Goal: Task Accomplishment & Management: Use online tool/utility

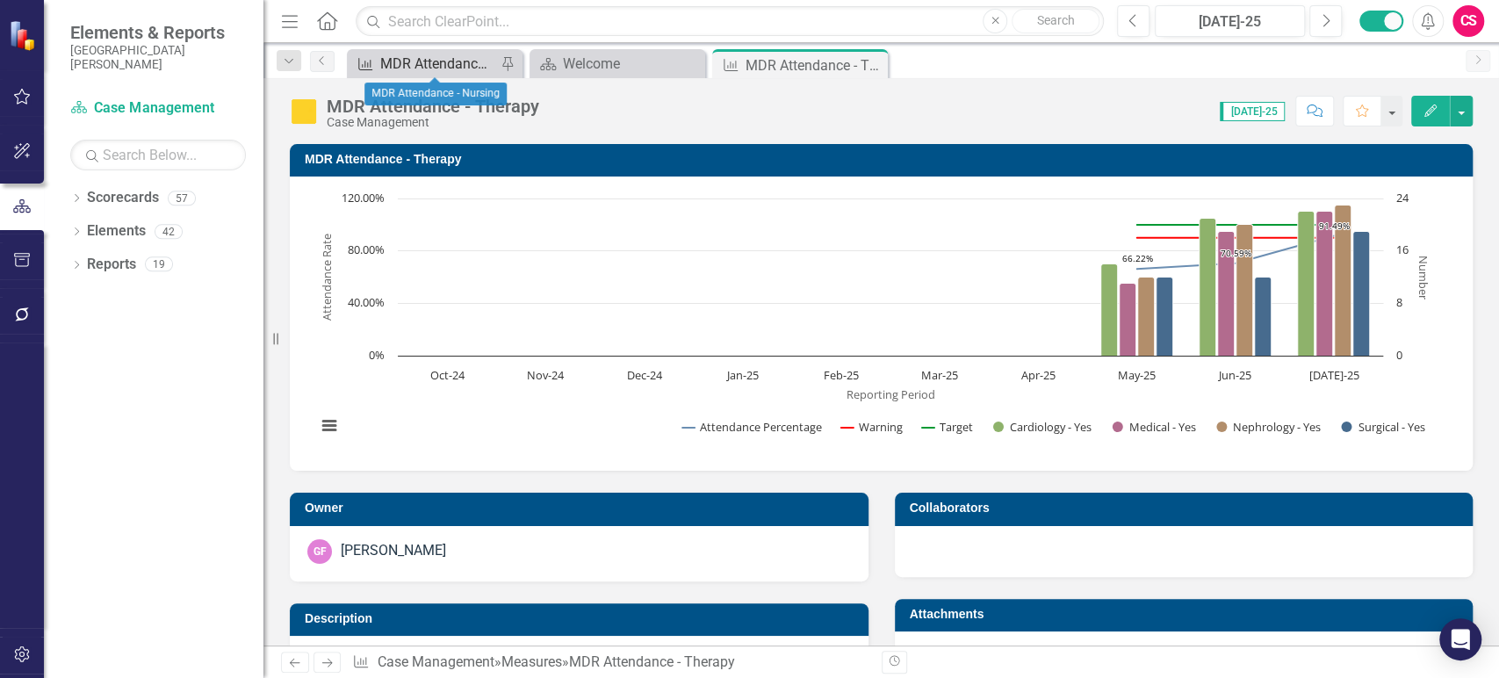
click at [453, 54] on div "MDR Attendance - Nursing" at bounding box center [438, 64] width 116 height 22
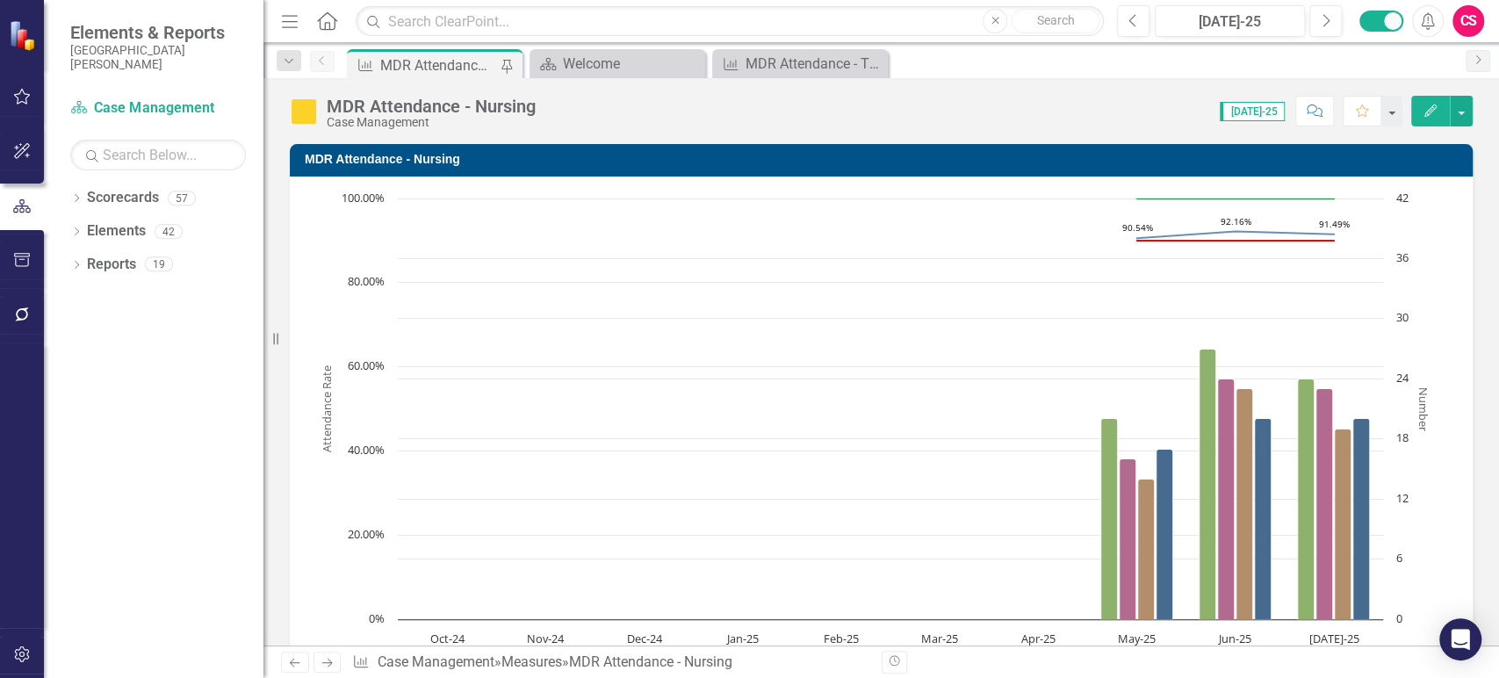
click at [1420, 209] on rect "Interactive chart" at bounding box center [874, 453] width 1135 height 527
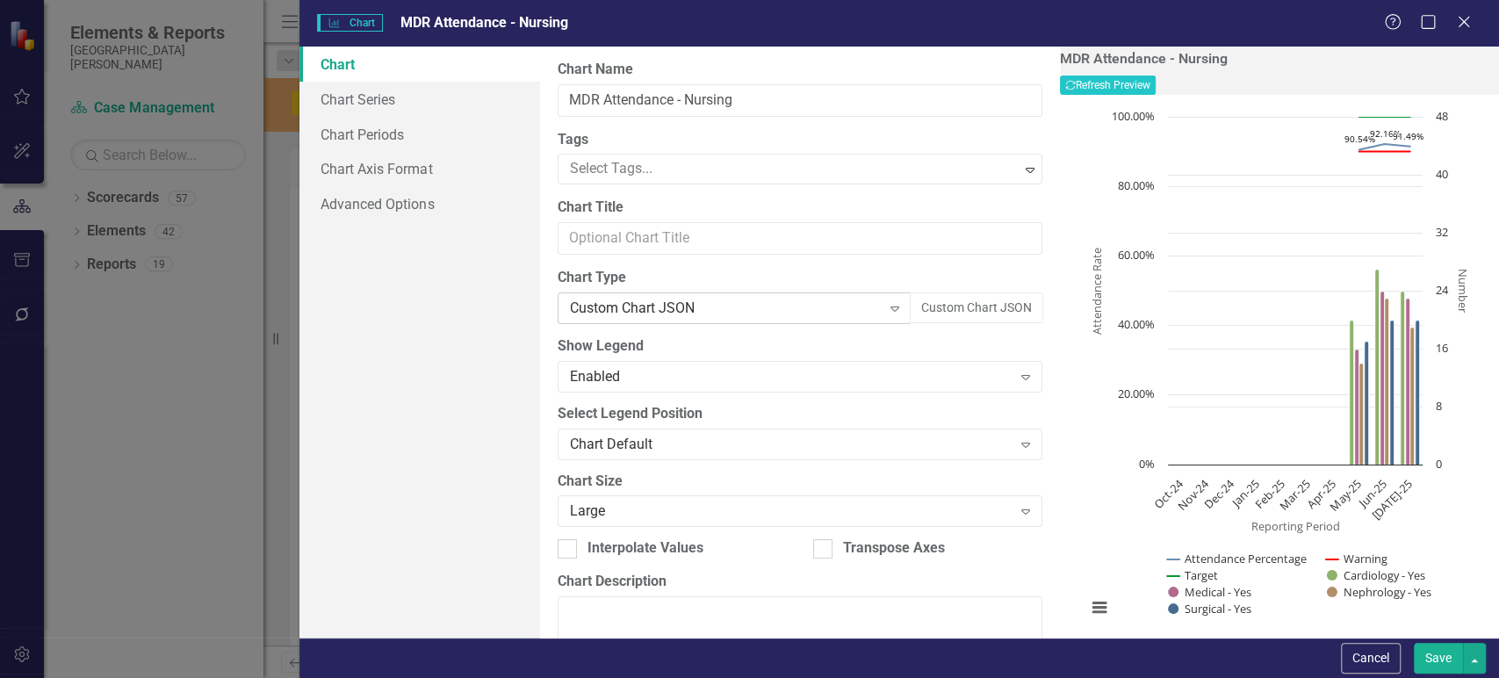
click at [703, 301] on div "Custom Chart JSON" at bounding box center [725, 309] width 311 height 20
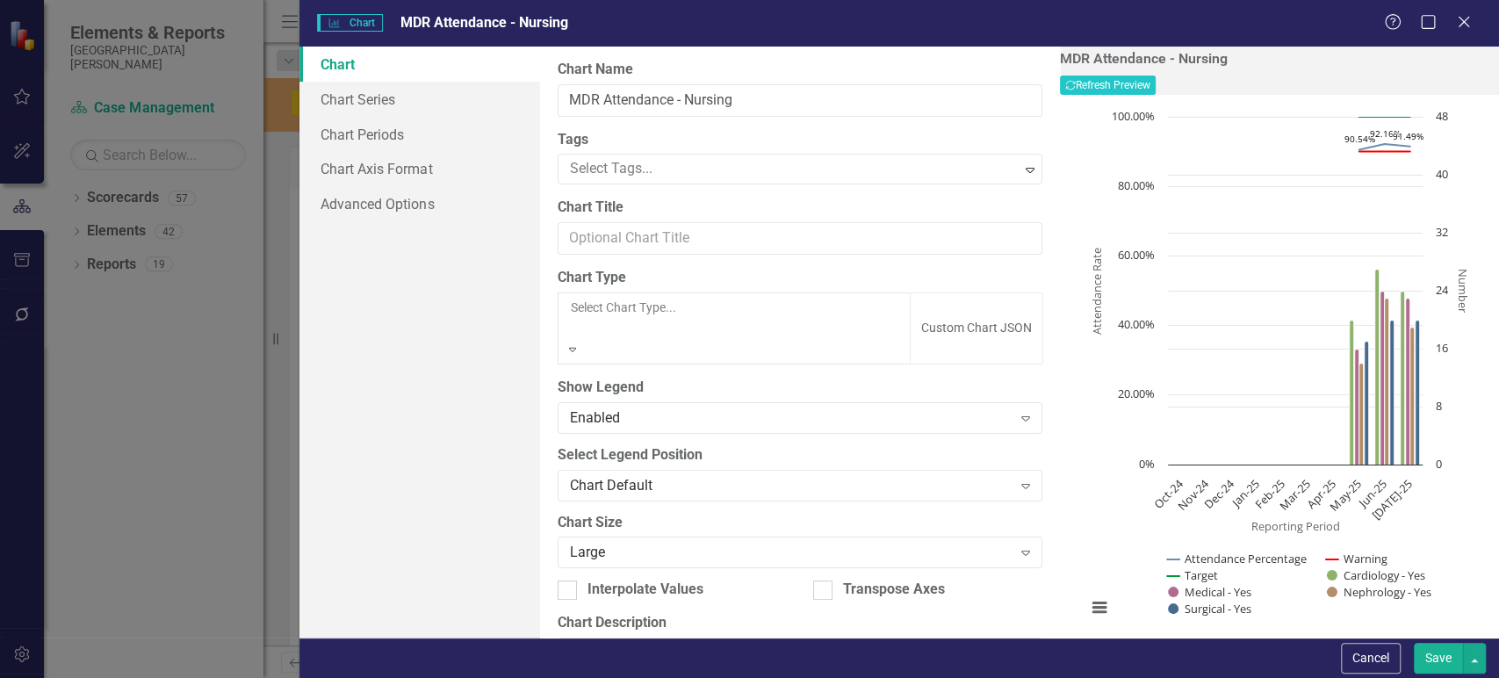
scroll to position [1438, 0]
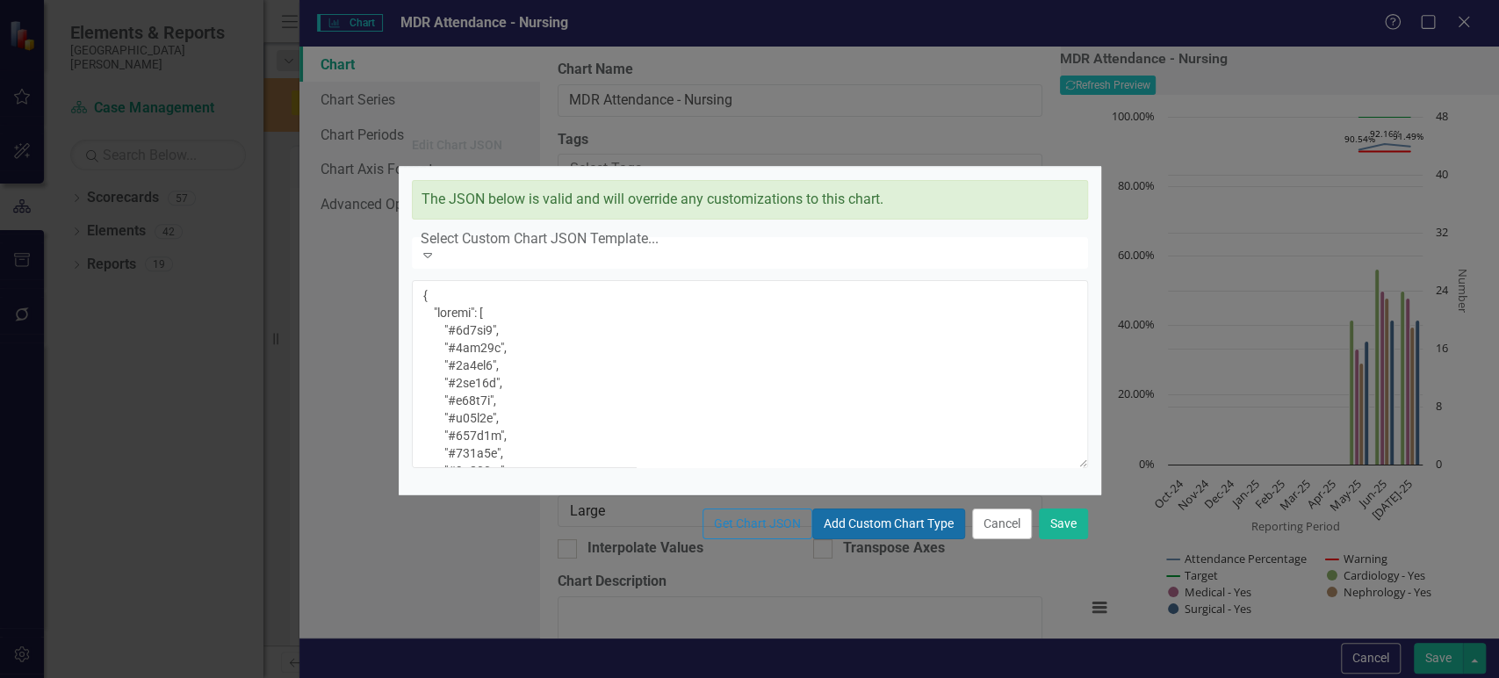
click at [813, 539] on button "Add Custom Chart Type" at bounding box center [889, 524] width 153 height 31
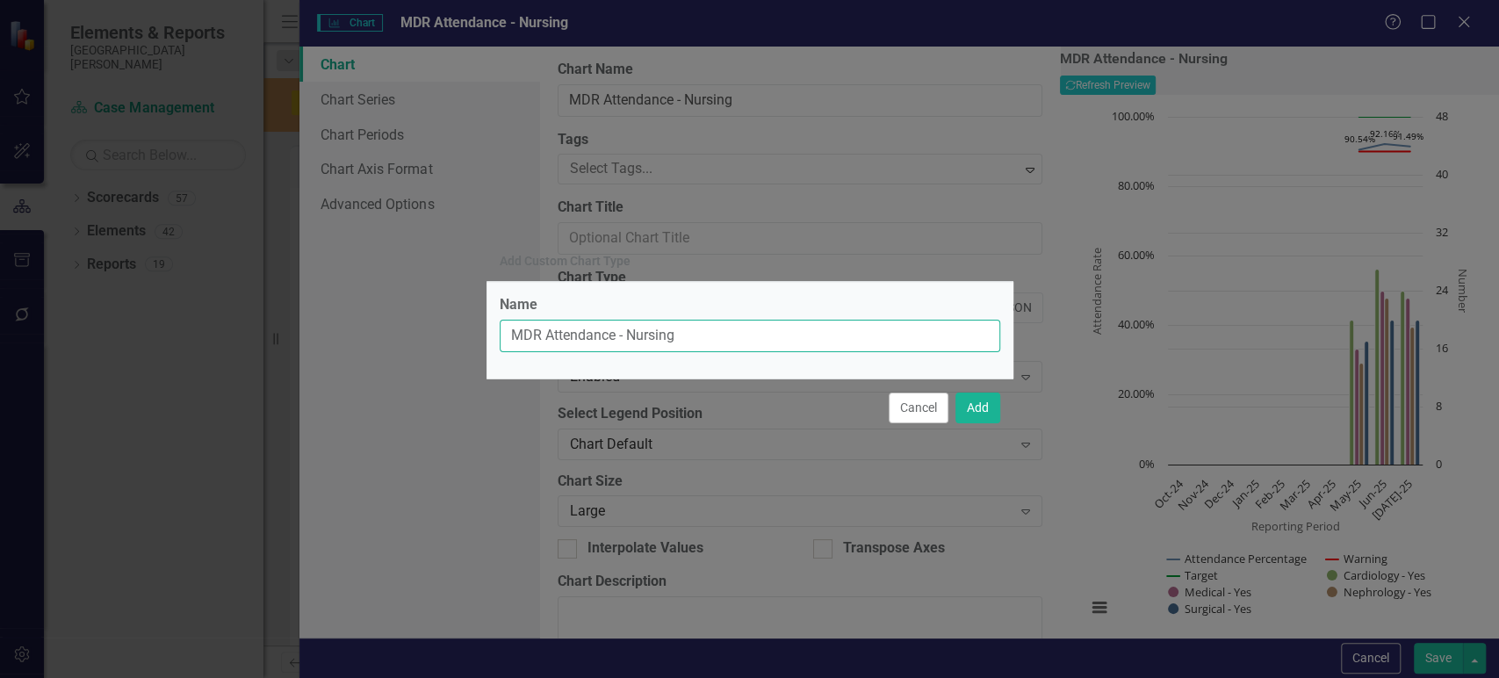
drag, startPoint x: 690, startPoint y: 338, endPoint x: 387, endPoint y: 350, distance: 302.4
click at [387, 350] on div "Add Custom Chart Type Name MDR Attendance - Nursing Cancel Add" at bounding box center [749, 339] width 1499 height 678
type input "100% Max - Attendance Rate"
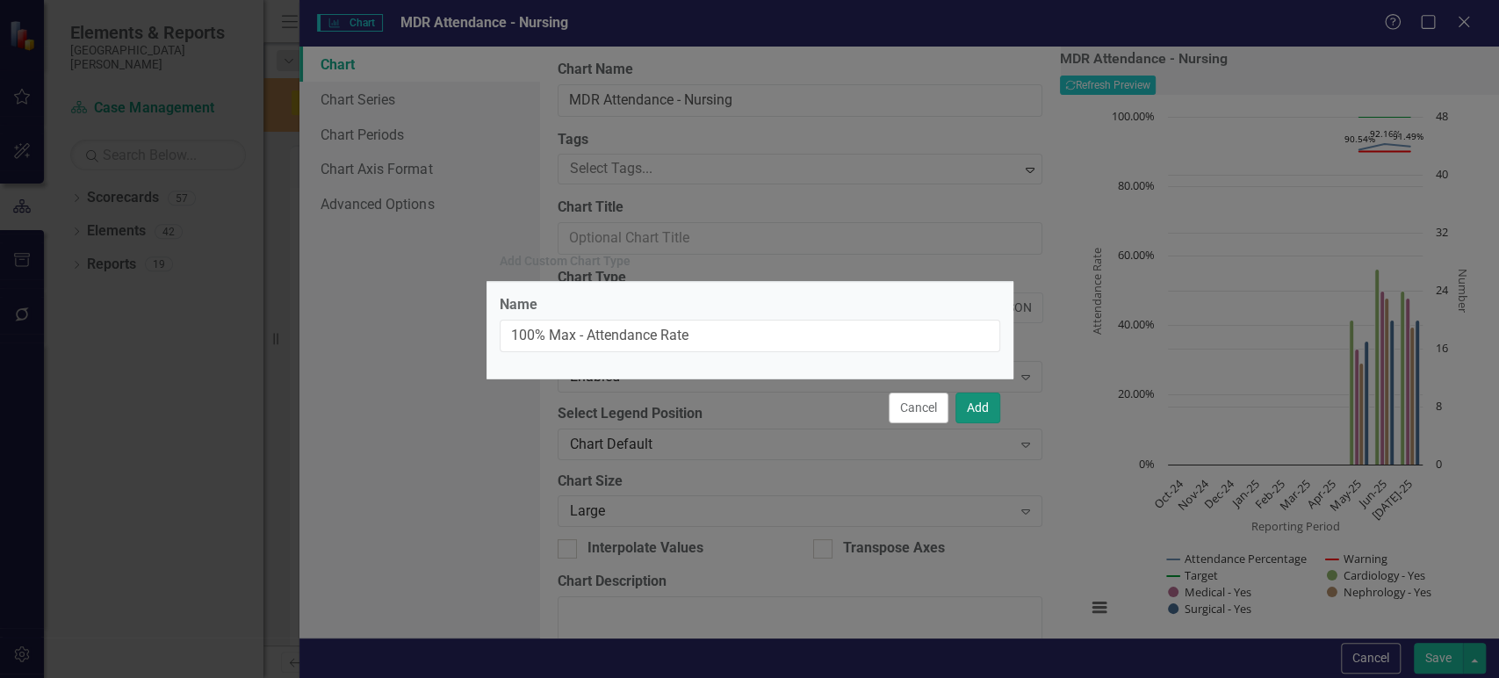
click at [980, 415] on button "Add" at bounding box center [978, 408] width 45 height 31
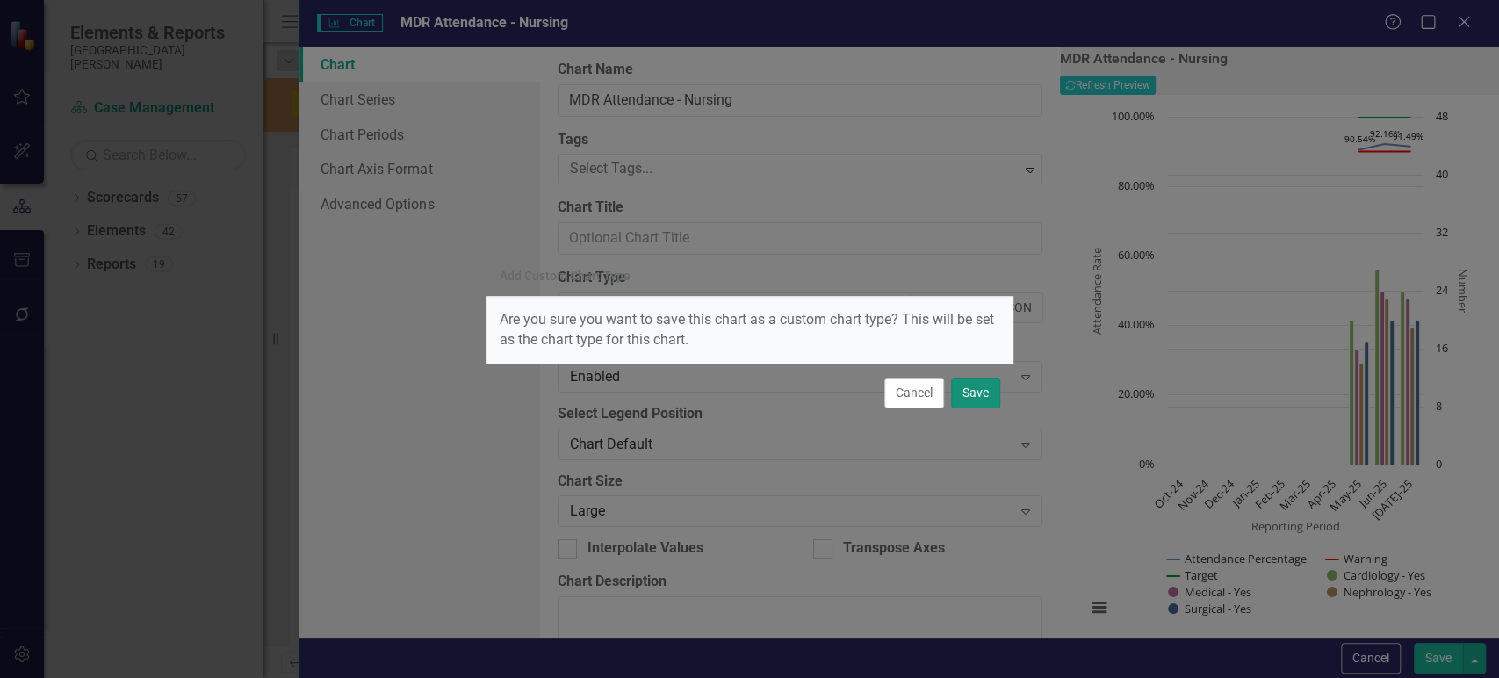
click at [967, 394] on button "Save" at bounding box center [975, 393] width 49 height 31
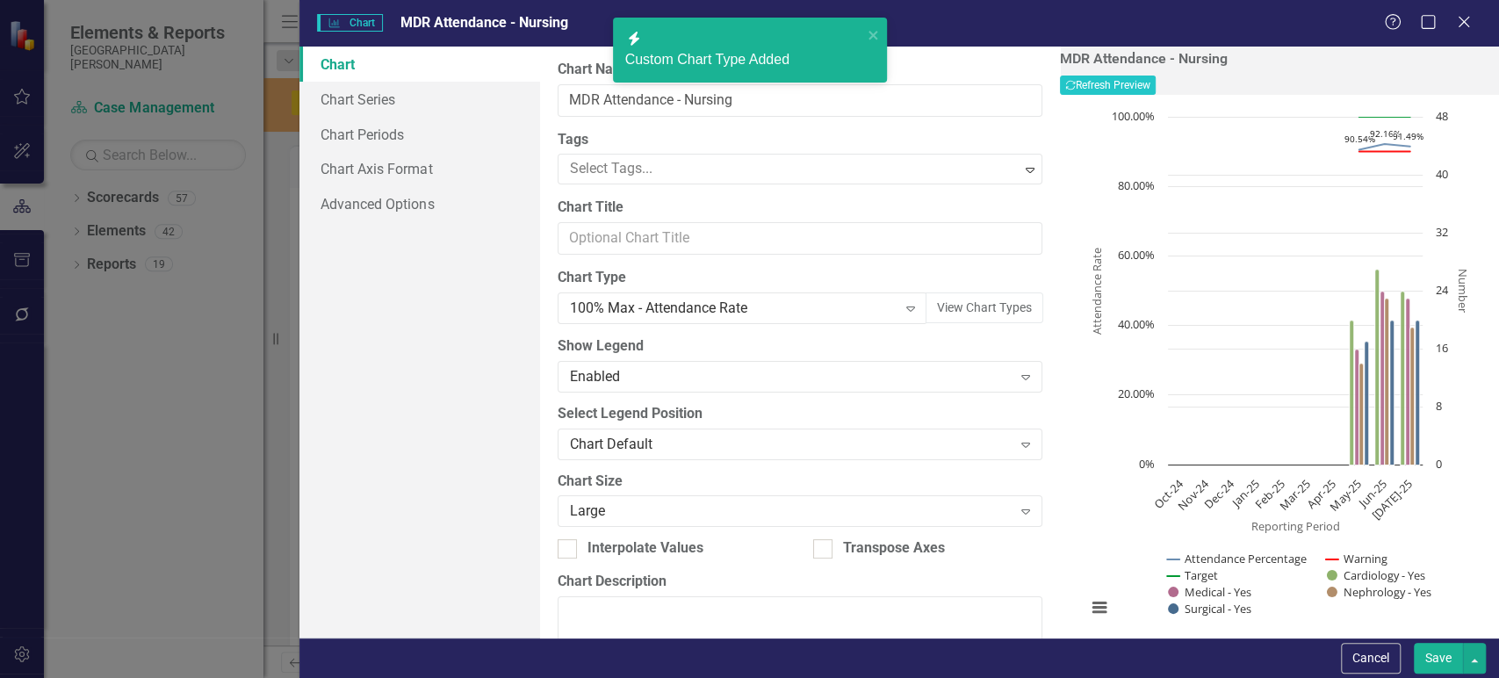
click at [1428, 661] on button "Save" at bounding box center [1438, 658] width 49 height 31
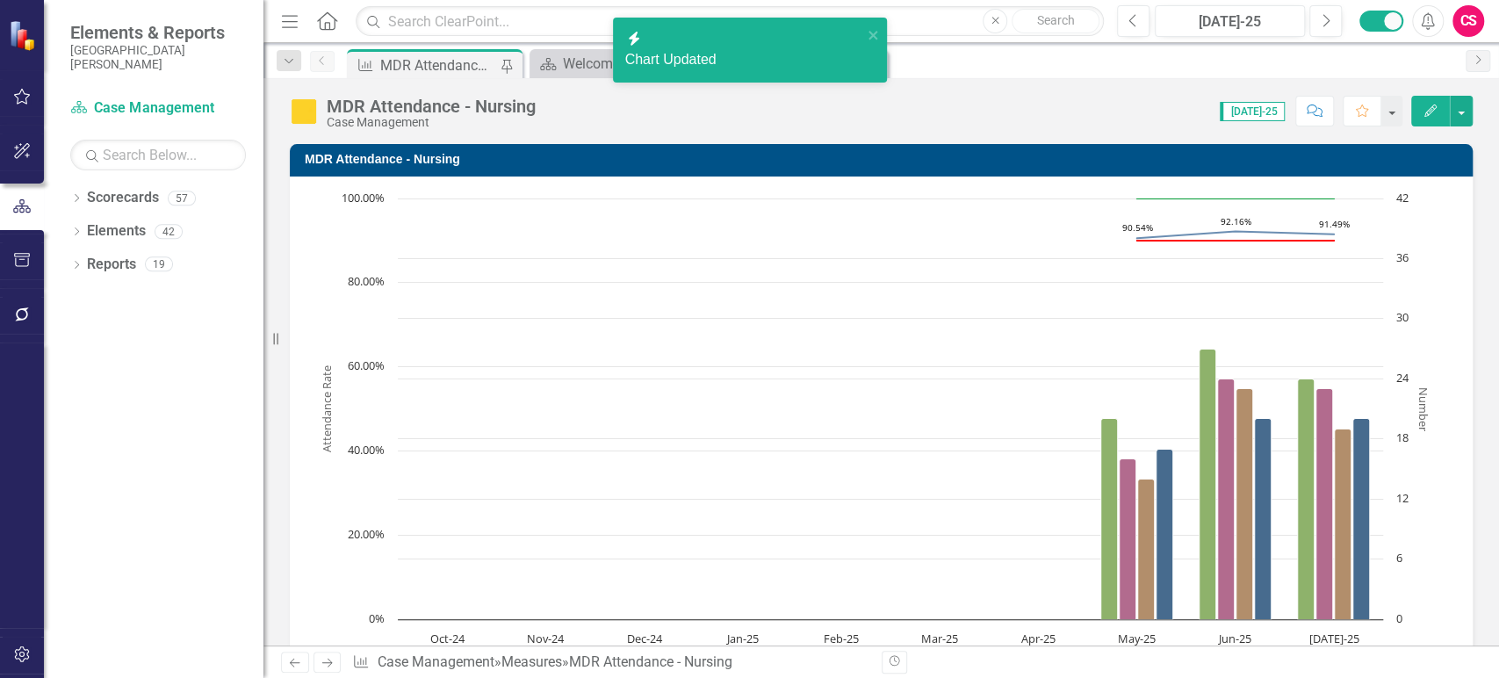
click at [943, 84] on div "MDR Attendance - Nursing Case Management Score: N/A [DATE]-25 Completed Comment…" at bounding box center [882, 104] width 1236 height 53
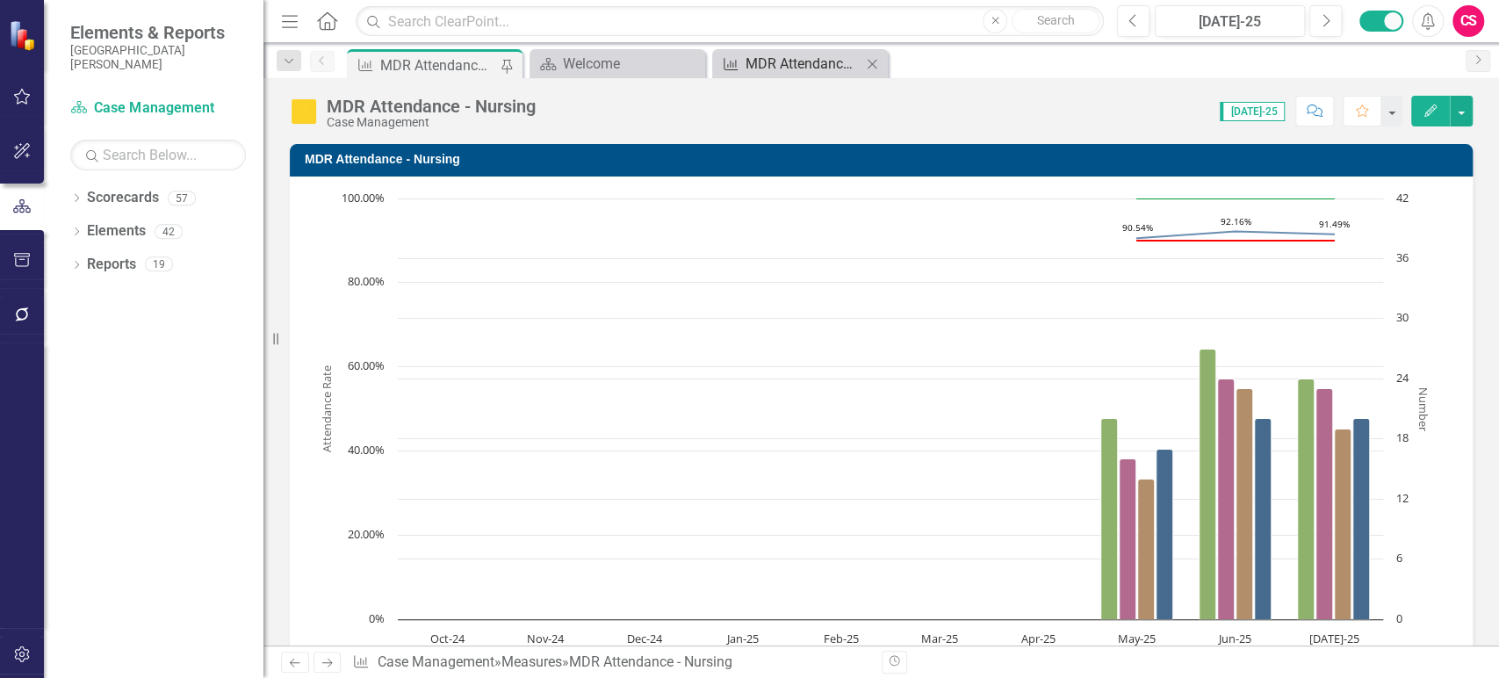
click at [796, 64] on div "MDR Attendance - Therapy" at bounding box center [804, 64] width 116 height 22
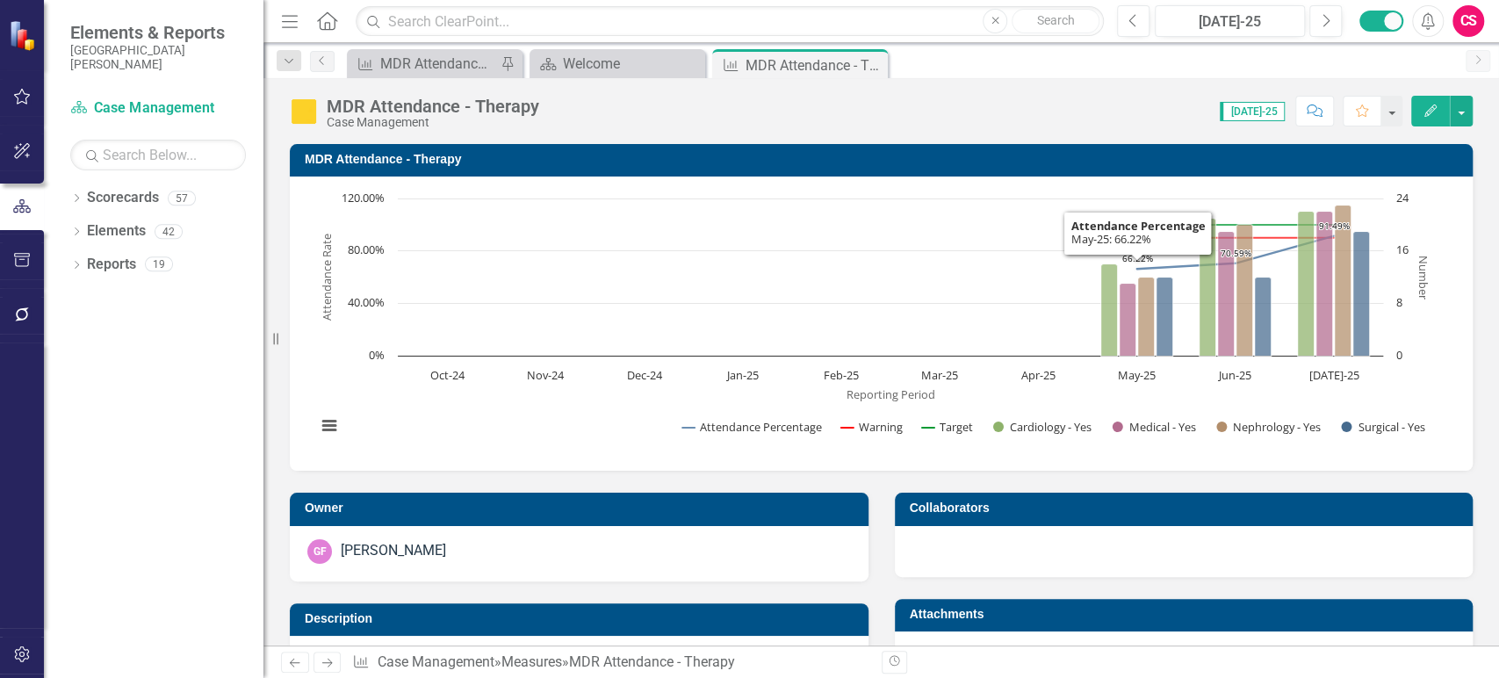
click at [578, 425] on rect "Interactive chart" at bounding box center [874, 322] width 1135 height 264
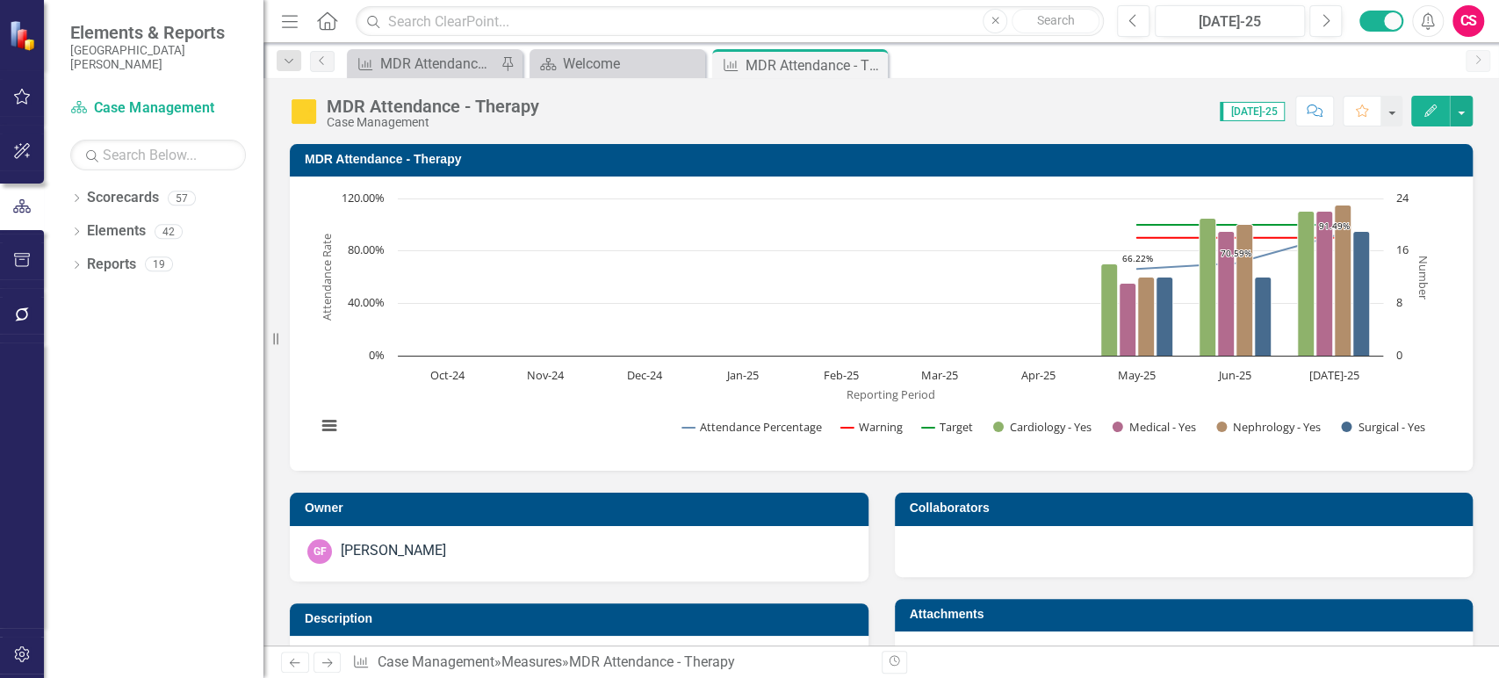
click at [578, 425] on rect "Interactive chart" at bounding box center [874, 322] width 1135 height 264
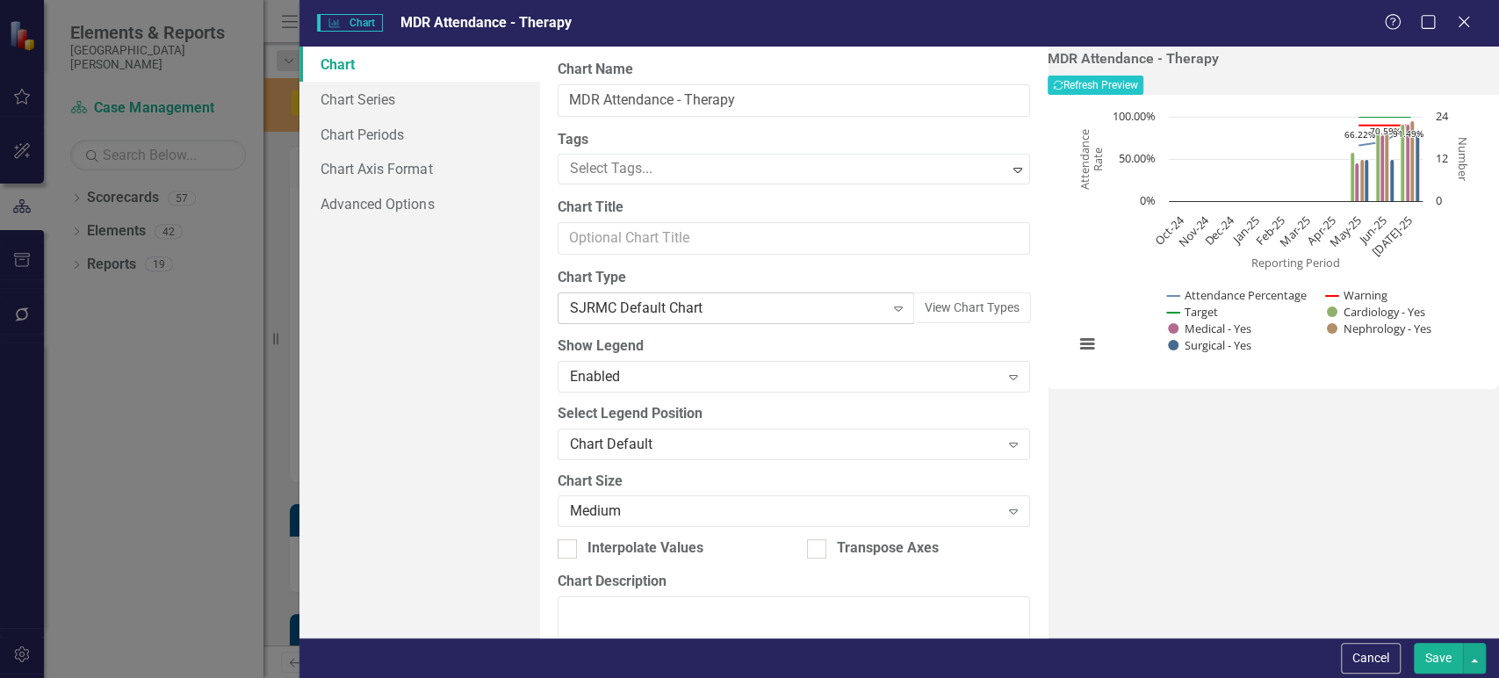
click at [760, 314] on div "SJRMC Default Chart" at bounding box center [727, 309] width 314 height 20
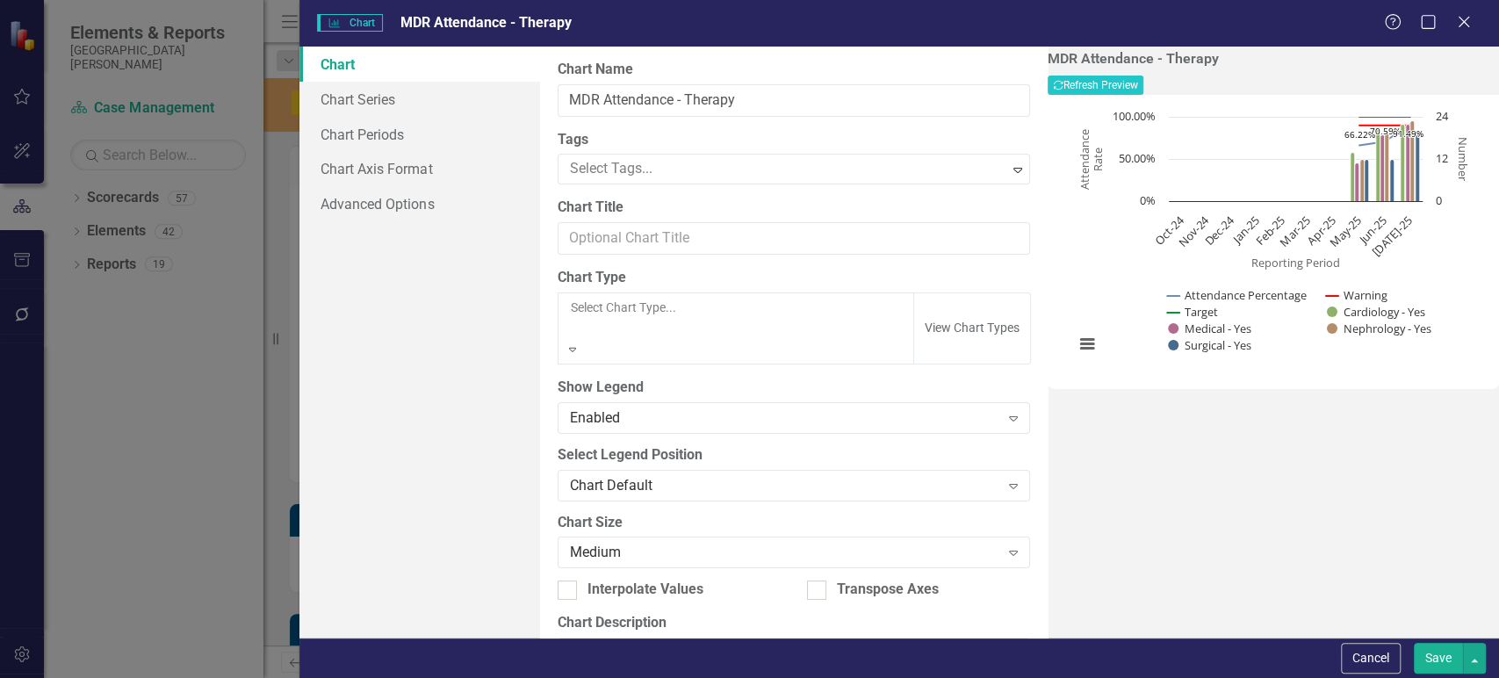
scroll to position [1467, 0]
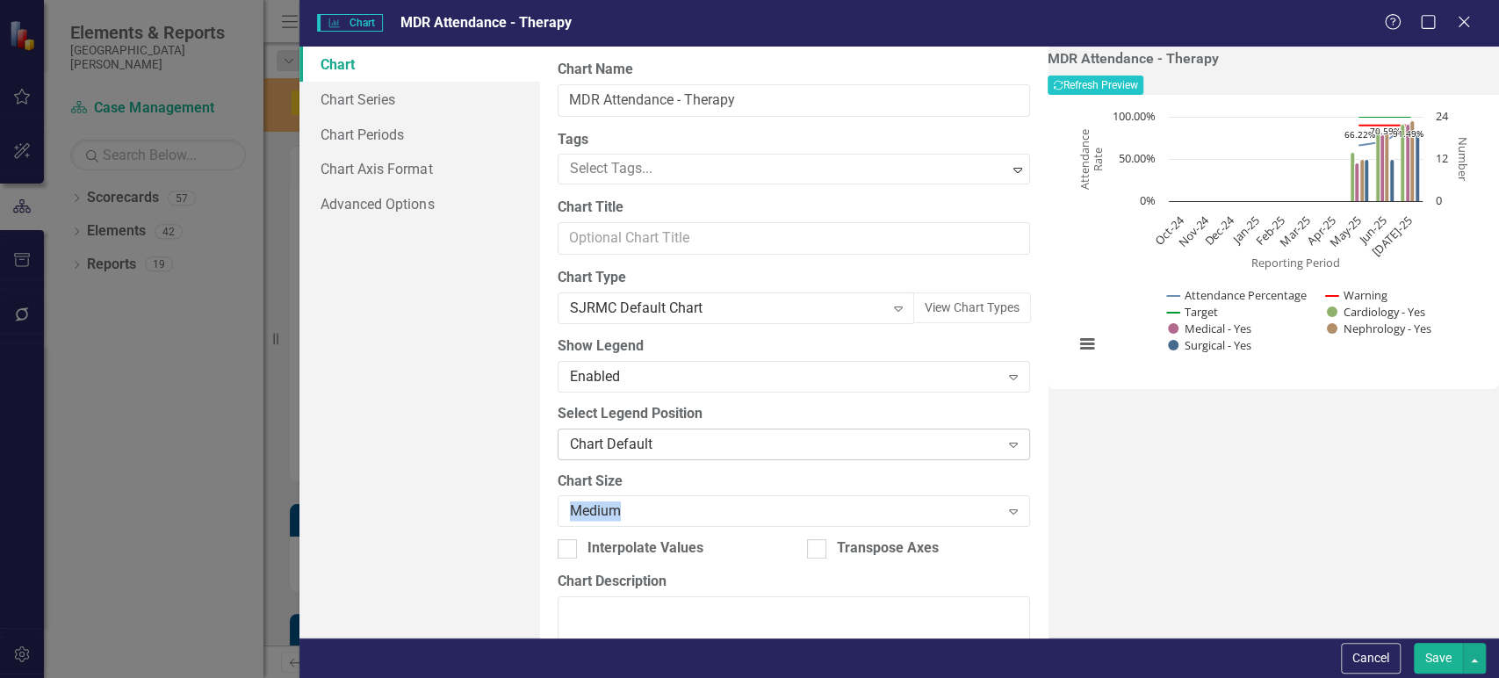
drag, startPoint x: 701, startPoint y: 489, endPoint x: 686, endPoint y: 427, distance: 64.1
click at [696, 504] on div "Chart Size Medium Expand" at bounding box center [794, 499] width 473 height 54
click at [685, 317] on div "SJRMC Default Chart" at bounding box center [727, 309] width 314 height 20
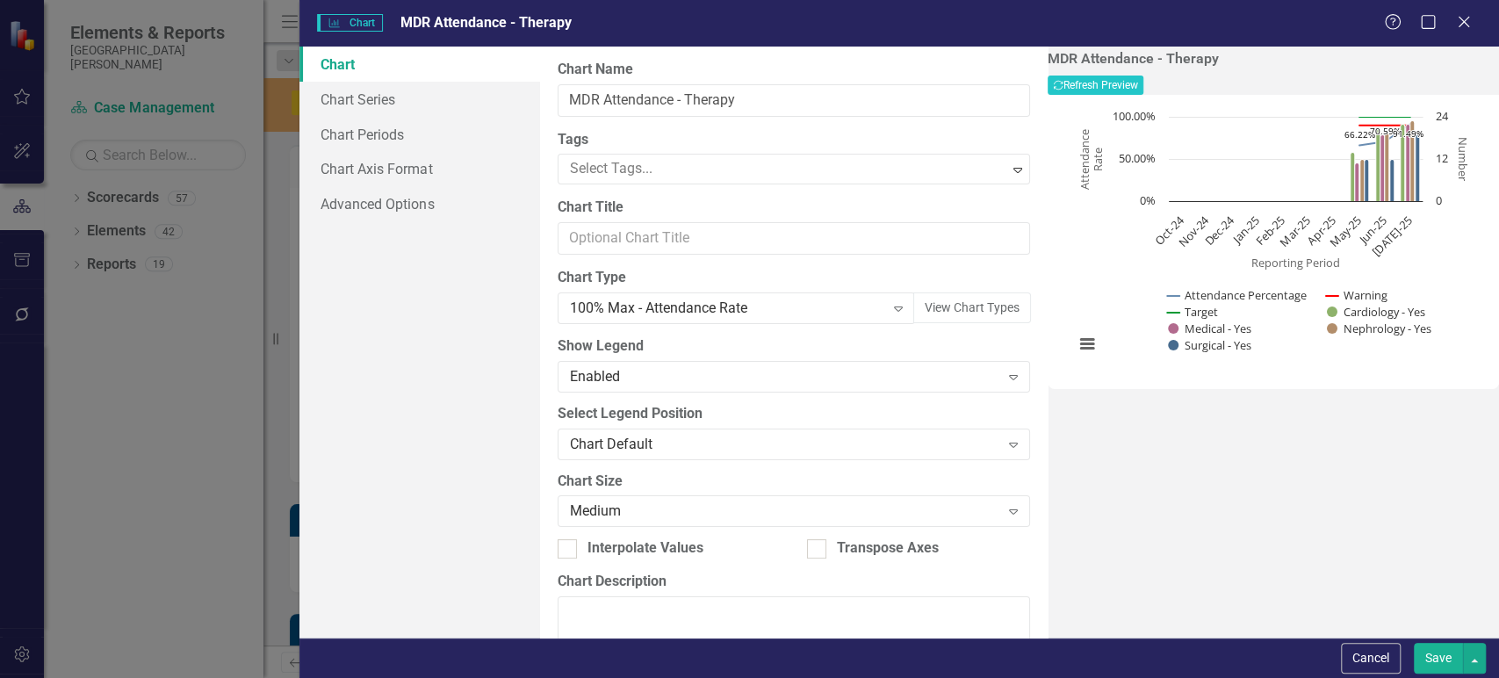
click at [1405, 72] on div "MDR Attendance - Therapy Recalculate Refresh Preview" at bounding box center [1274, 73] width 452 height 44
click at [1144, 89] on button "Recalculate Refresh Preview" at bounding box center [1096, 85] width 96 height 19
click at [1427, 666] on button "Save" at bounding box center [1438, 658] width 49 height 31
